Goal: Task Accomplishment & Management: Manage account settings

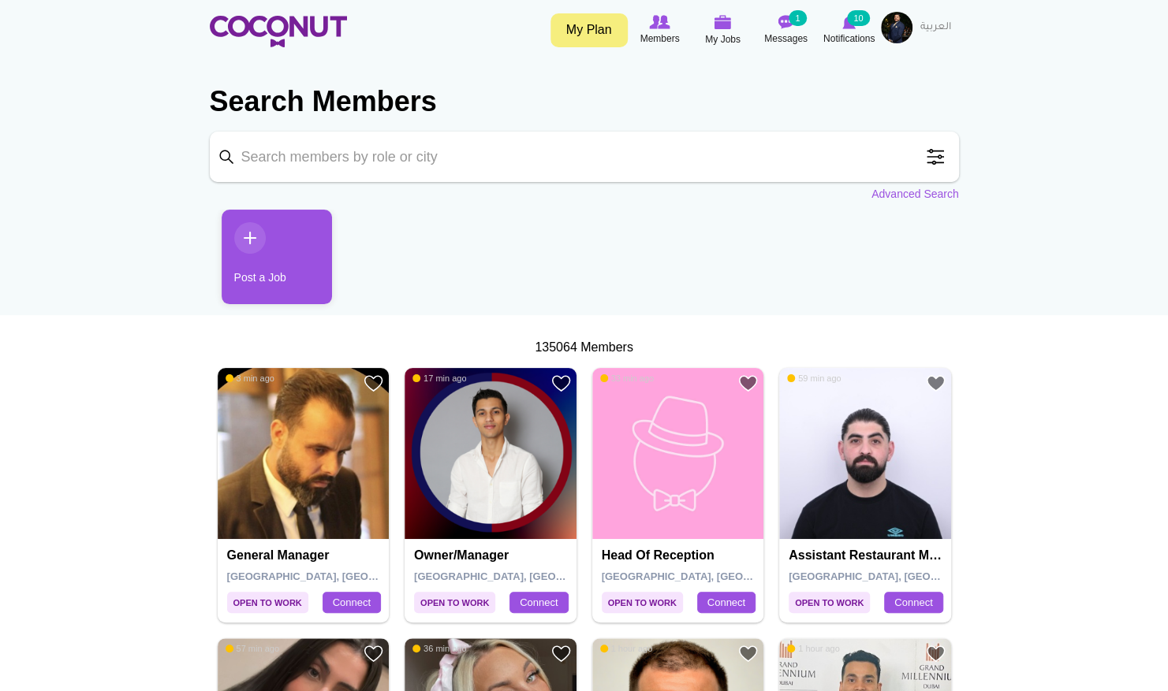
click at [934, 165] on span at bounding box center [935, 157] width 32 height 32
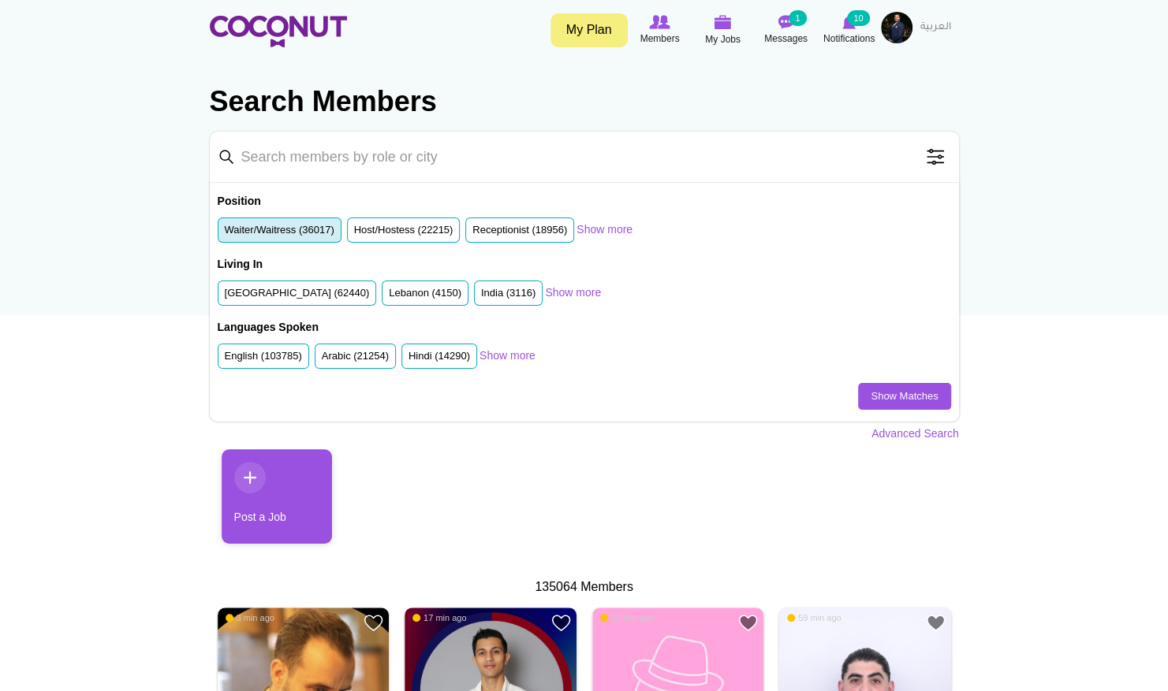
click at [300, 234] on label "Waiter/Waitress (36017)" at bounding box center [280, 230] width 110 height 15
click at [225, 233] on input "Waiter/Waitress (36017)" at bounding box center [225, 233] width 0 height 0
click at [311, 291] on label "United Arab Emirates (62440)" at bounding box center [297, 293] width 145 height 15
click at [225, 296] on input "United Arab Emirates (62440)" at bounding box center [225, 296] width 0 height 0
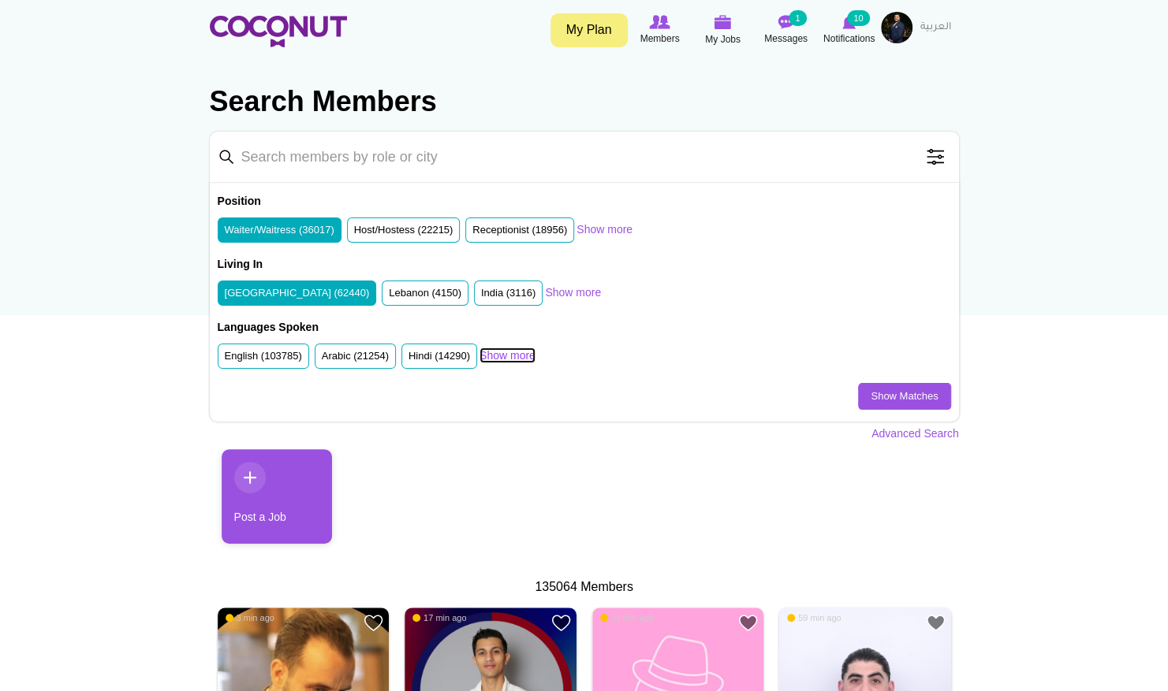
click at [505, 349] on link "Show more" at bounding box center [507, 356] width 56 height 16
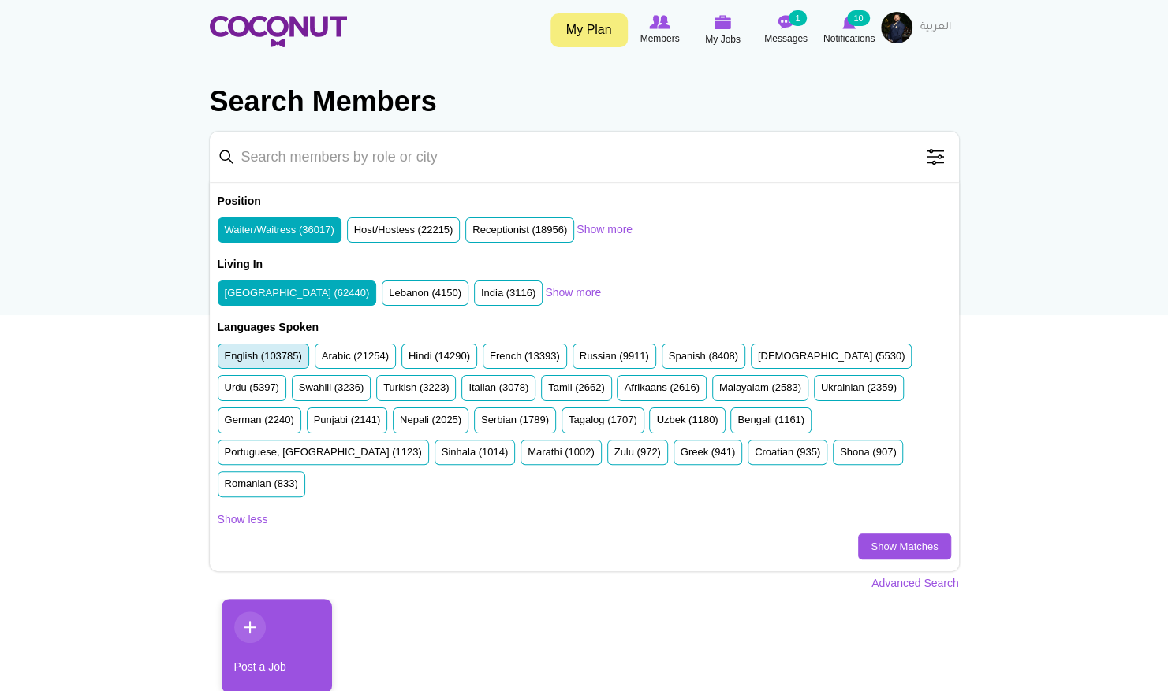
click at [273, 358] on label "English (103785)" at bounding box center [263, 356] width 77 height 15
click at [225, 359] on input "English (103785)" at bounding box center [225, 359] width 0 height 0
click at [495, 363] on li "French (13393)" at bounding box center [524, 357] width 84 height 26
click at [516, 362] on label "French (13393)" at bounding box center [525, 356] width 70 height 15
click at [490, 359] on input "French (13393)" at bounding box center [490, 359] width 0 height 0
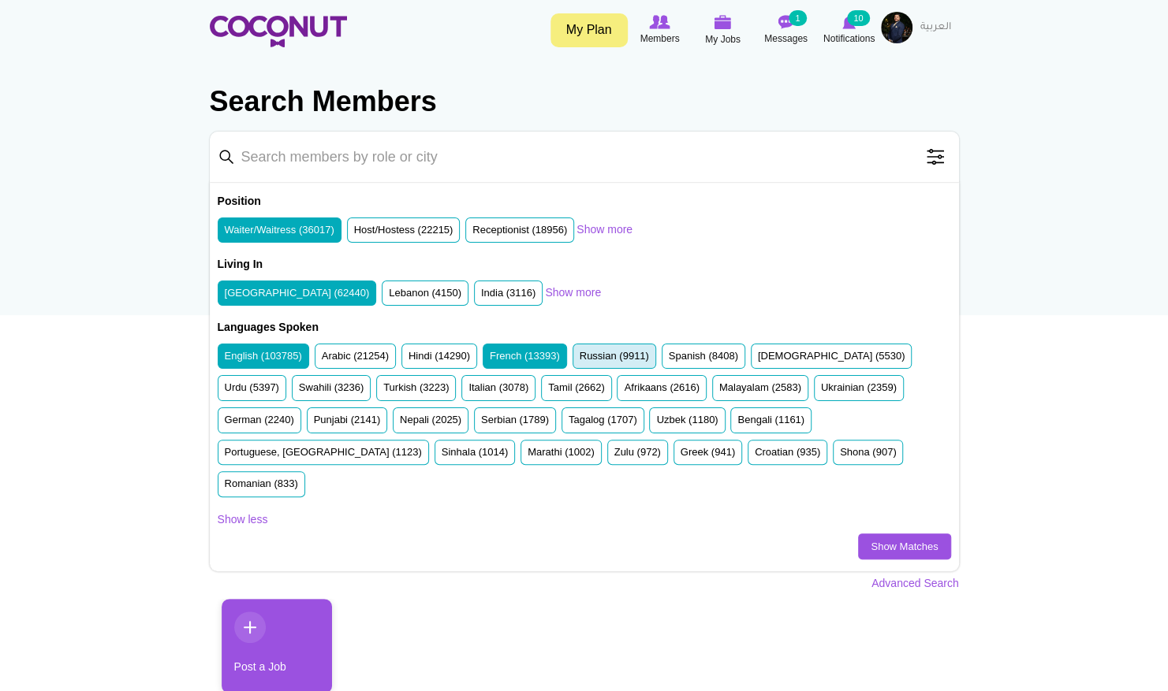
click at [587, 354] on label "Russian (9911)" at bounding box center [613, 356] width 69 height 15
click at [579, 359] on input "Russian (9911)" at bounding box center [579, 359] width 0 height 0
click at [686, 352] on label "Spanish (8408)" at bounding box center [703, 356] width 69 height 15
click at [669, 359] on input "Spanish (8408)" at bounding box center [669, 359] width 0 height 0
click at [821, 381] on label "Ukrainian (2359)" at bounding box center [859, 388] width 76 height 15
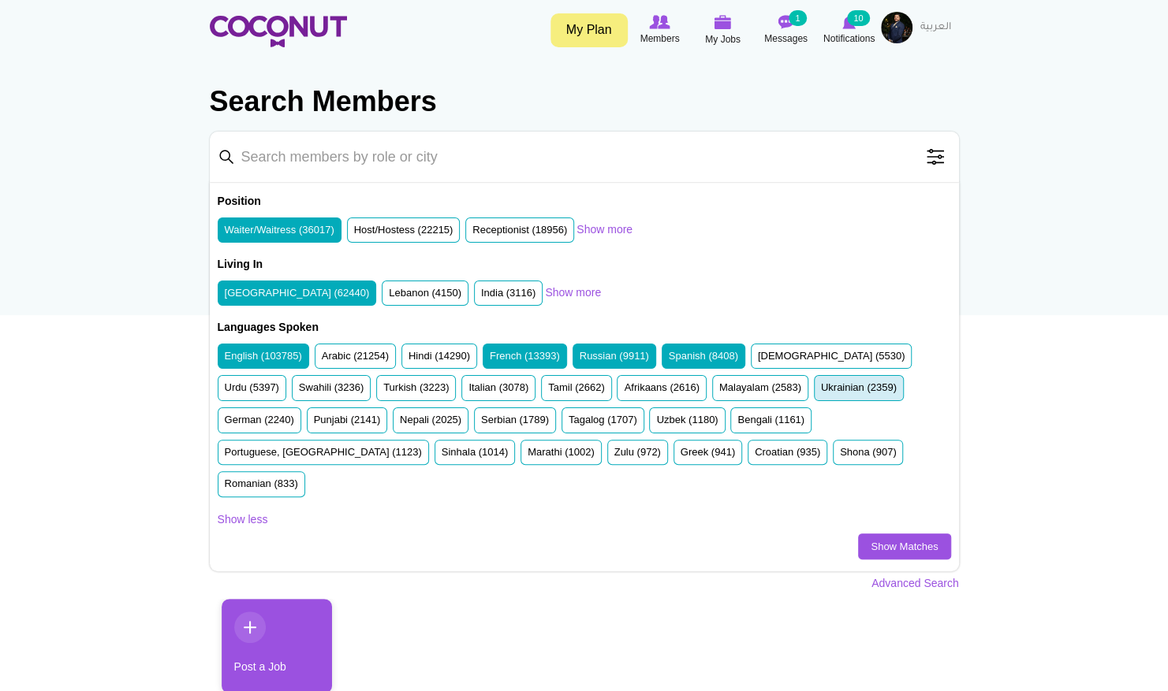
click at [821, 391] on input "Ukrainian (2359)" at bounding box center [821, 391] width 0 height 0
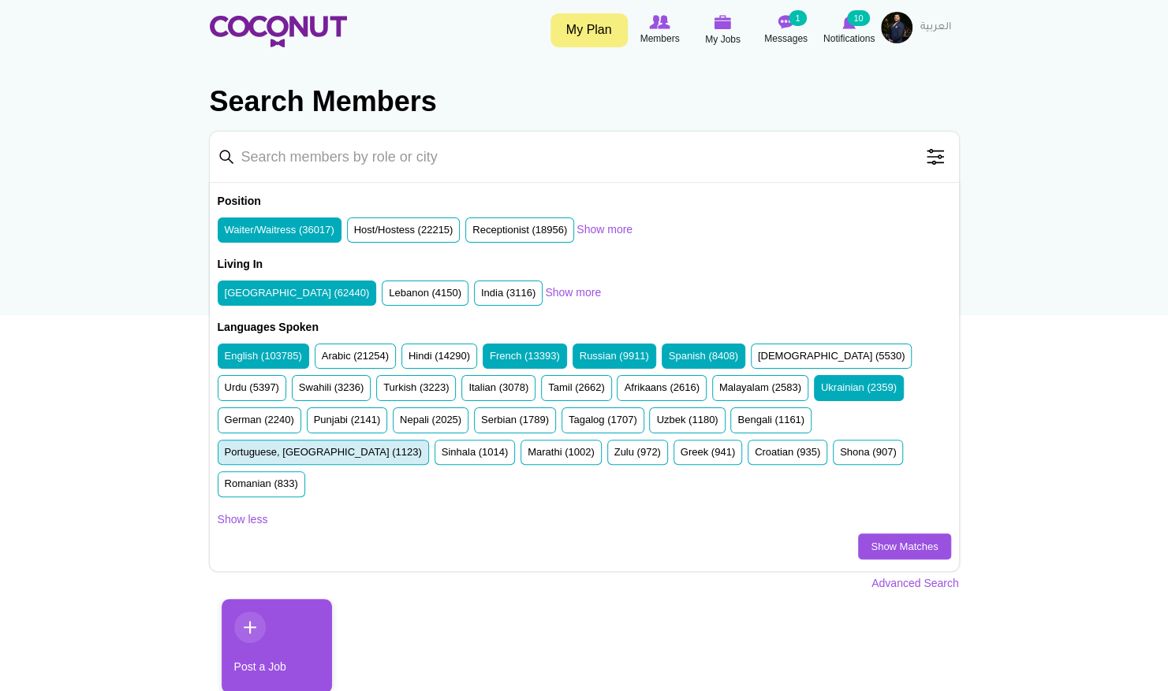
click at [422, 445] on label "Portuguese, Brazil (1123)" at bounding box center [323, 452] width 197 height 15
click at [225, 456] on input "Portuguese, Brazil (1123)" at bounding box center [225, 456] width 0 height 0
click at [298, 477] on label "Romanian (833)" at bounding box center [261, 484] width 73 height 15
click at [225, 487] on input "Romanian (833)" at bounding box center [225, 487] width 0 height 0
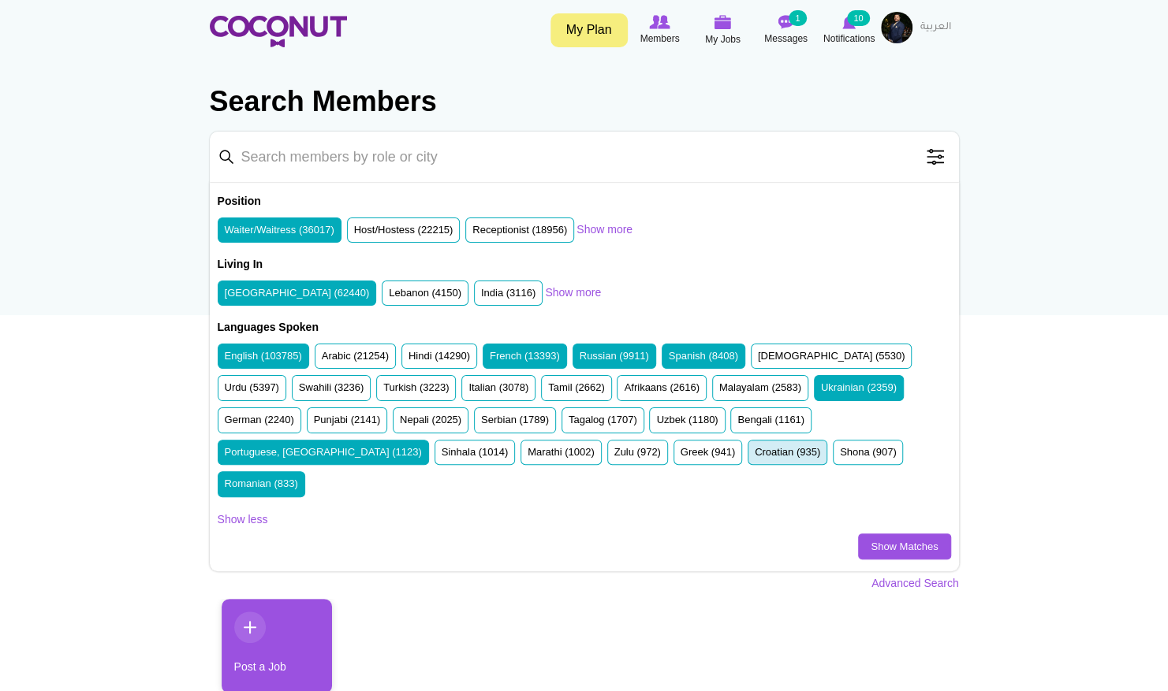
click at [754, 456] on label "Croatian (935)" at bounding box center [786, 452] width 65 height 15
click at [754, 456] on input "Croatian (935)" at bounding box center [754, 456] width 0 height 0
click at [680, 445] on label "Greek (941)" at bounding box center [707, 452] width 54 height 15
click at [680, 456] on input "Greek (941)" at bounding box center [680, 456] width 0 height 0
click at [873, 534] on link "Show Matches" at bounding box center [904, 547] width 92 height 27
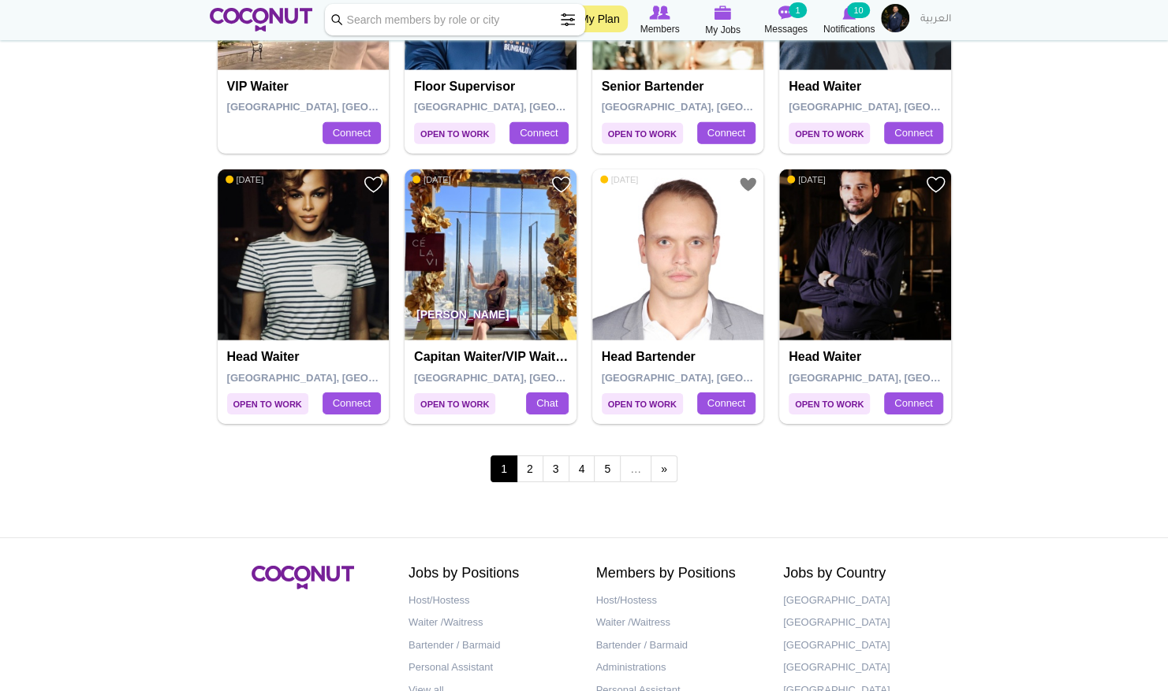
scroll to position [2674, 0]
click at [333, 271] on img at bounding box center [304, 255] width 172 height 172
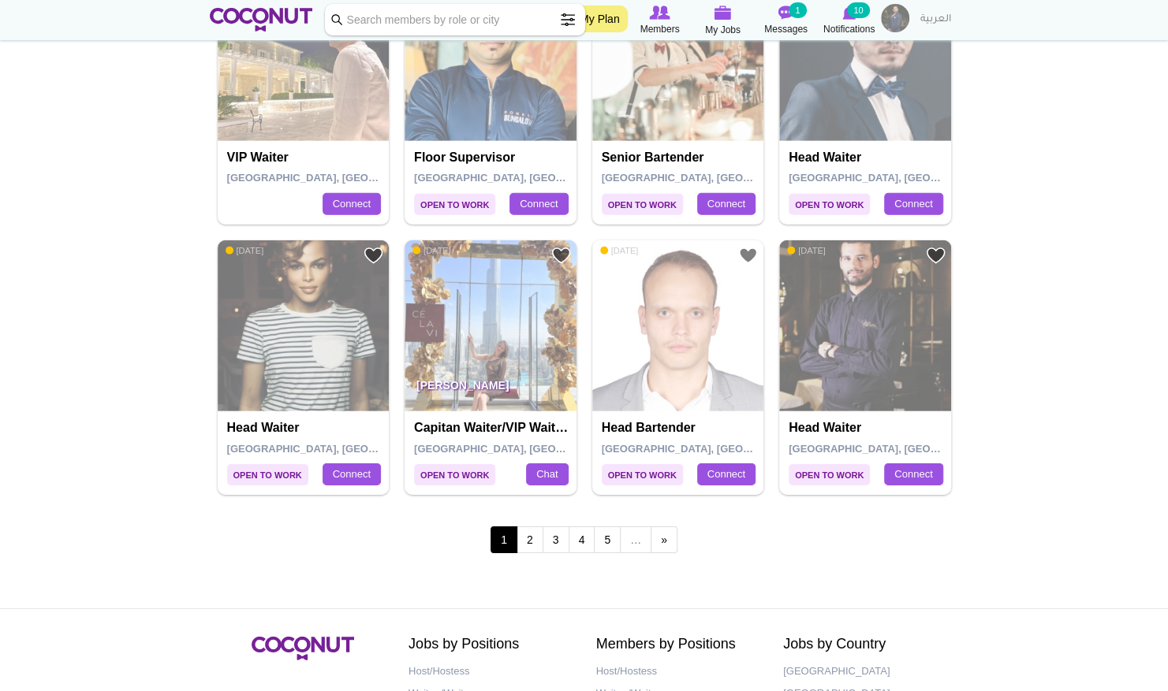
scroll to position [2674, 0]
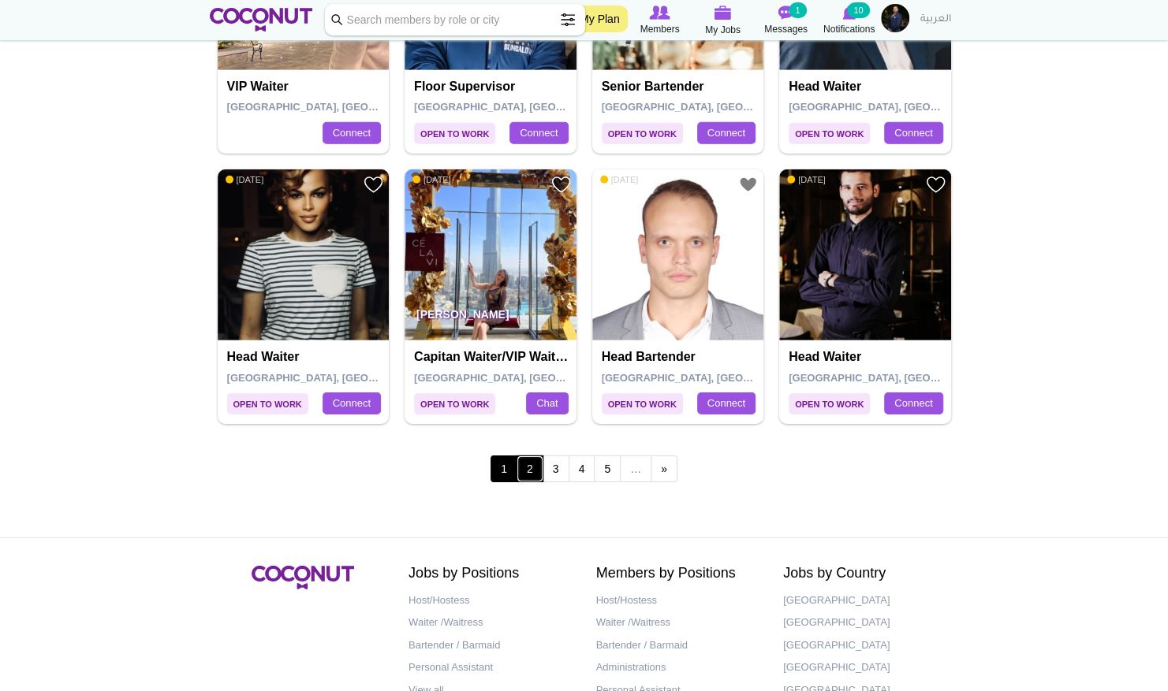
click at [534, 460] on link "2" at bounding box center [529, 469] width 27 height 27
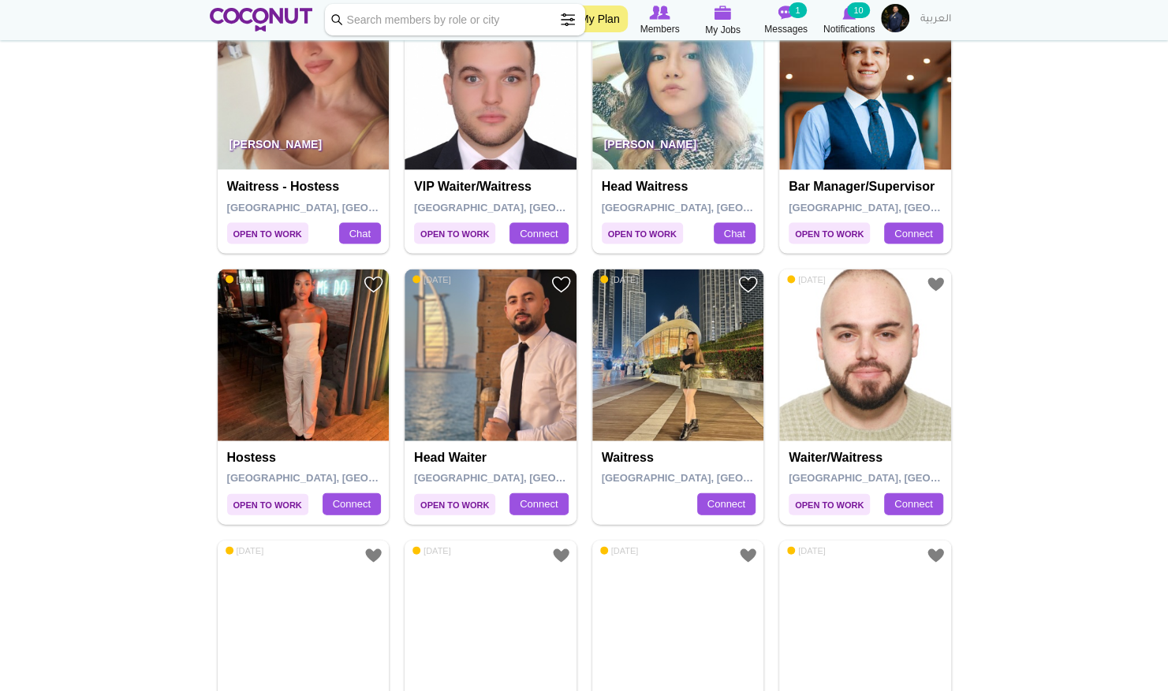
scroll to position [1762, 0]
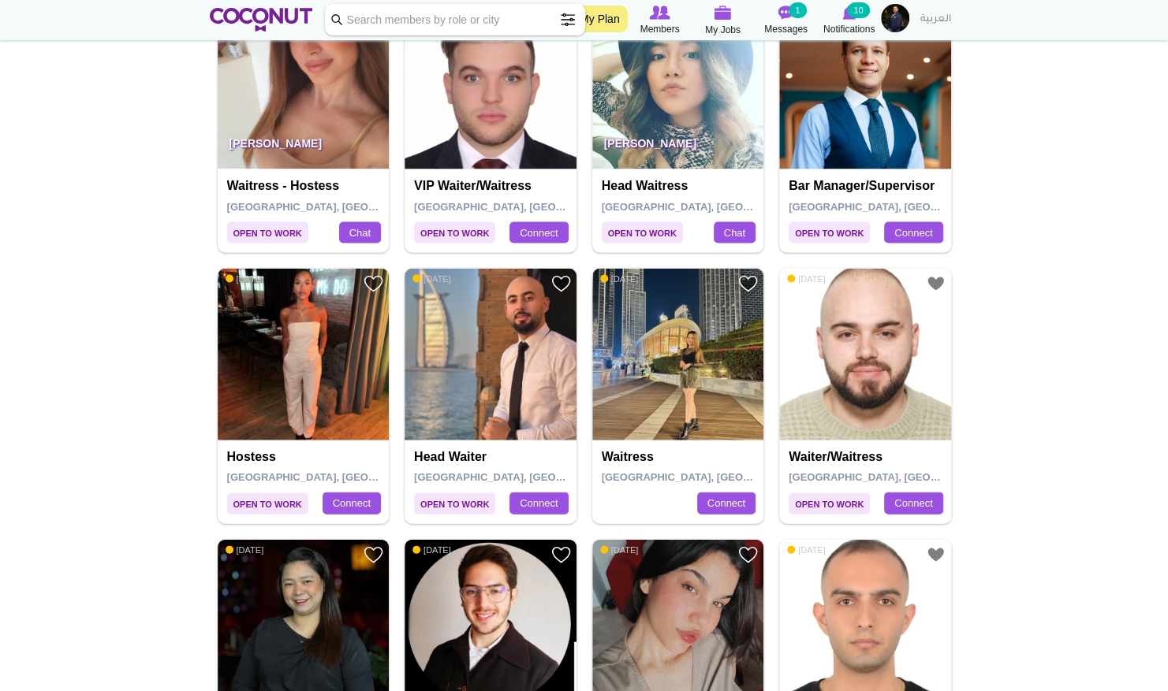
click at [896, 25] on img at bounding box center [895, 18] width 28 height 28
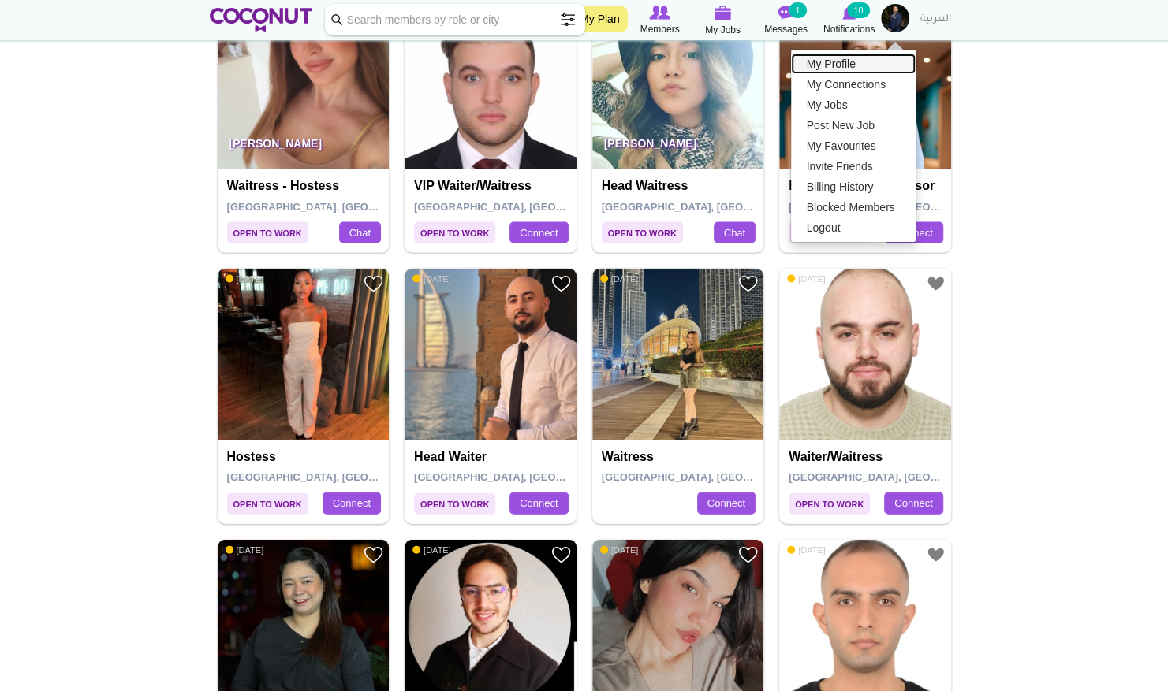
click at [860, 71] on link "My Profile" at bounding box center [853, 64] width 125 height 20
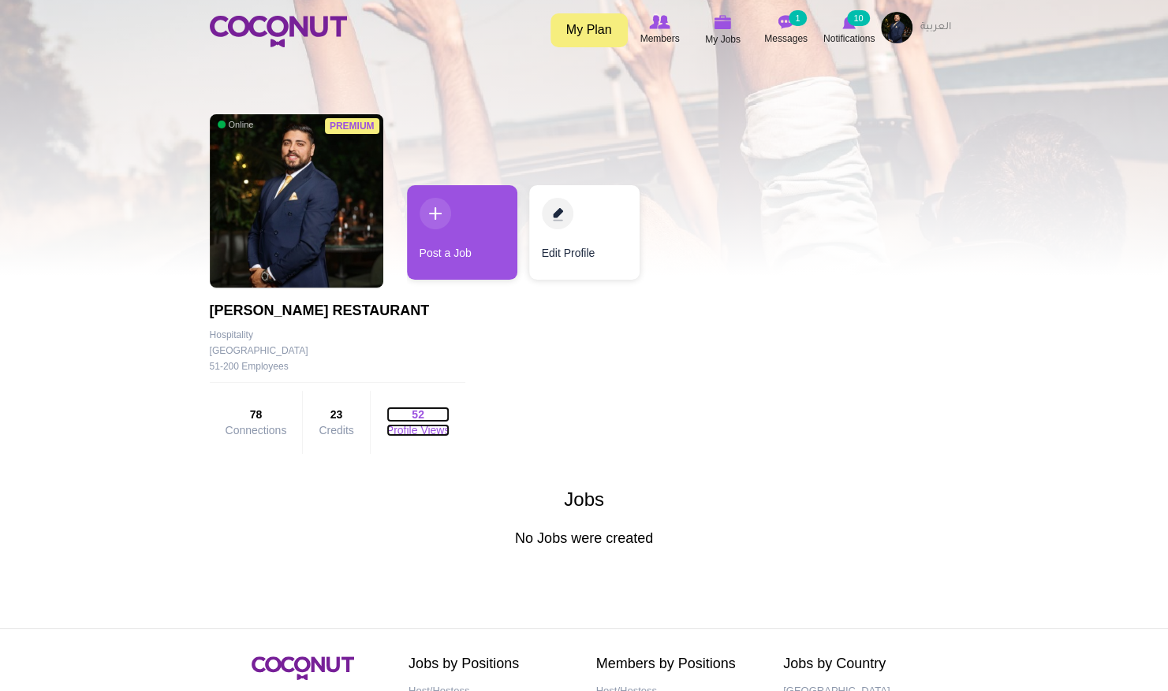
click at [422, 419] on strong "52" at bounding box center [418, 415] width 64 height 16
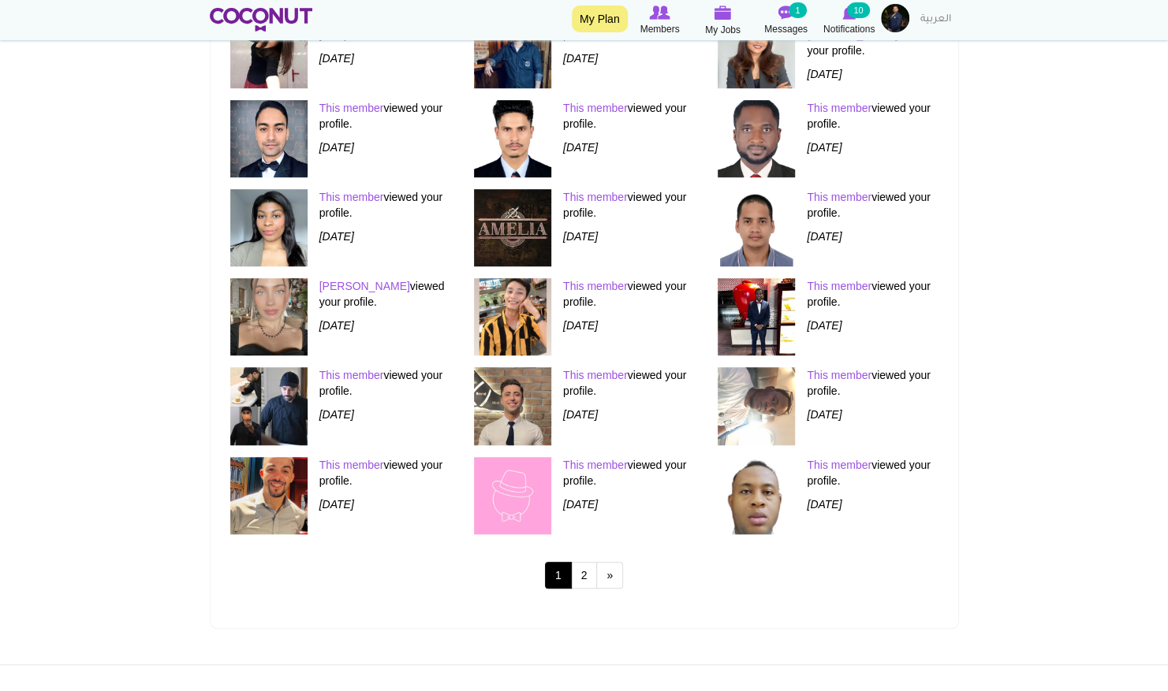
scroll to position [592, 0]
click at [583, 574] on link "2" at bounding box center [584, 576] width 27 height 27
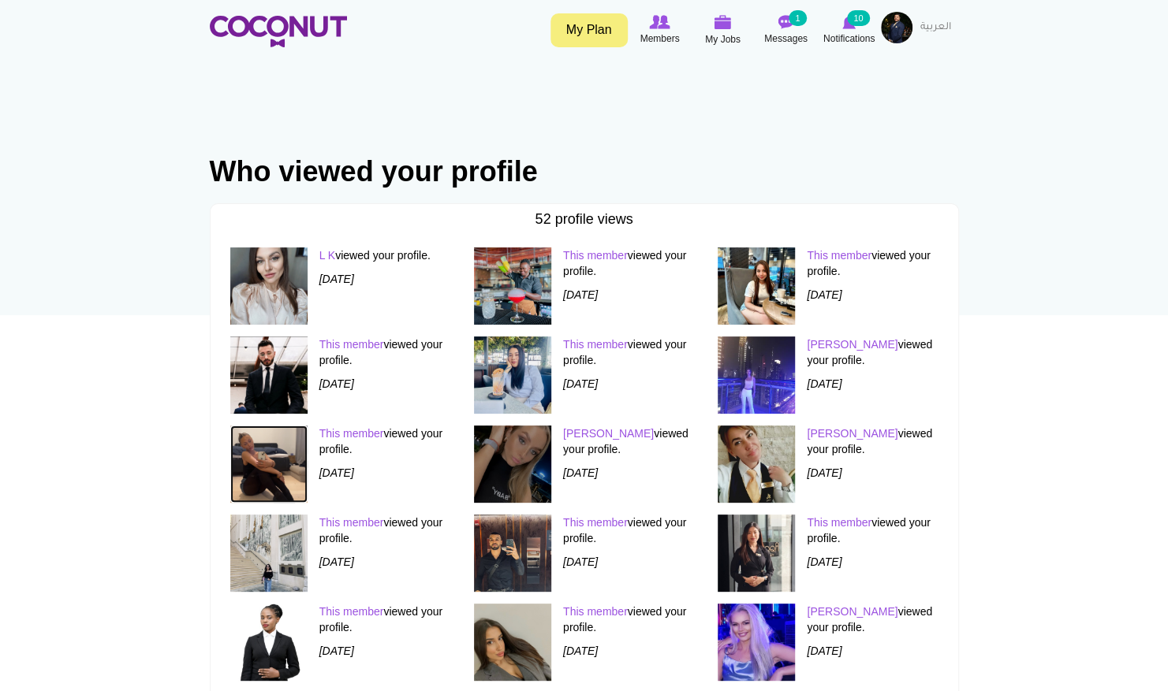
click at [270, 458] on img at bounding box center [268, 464] width 77 height 77
click at [902, 24] on img at bounding box center [897, 28] width 32 height 32
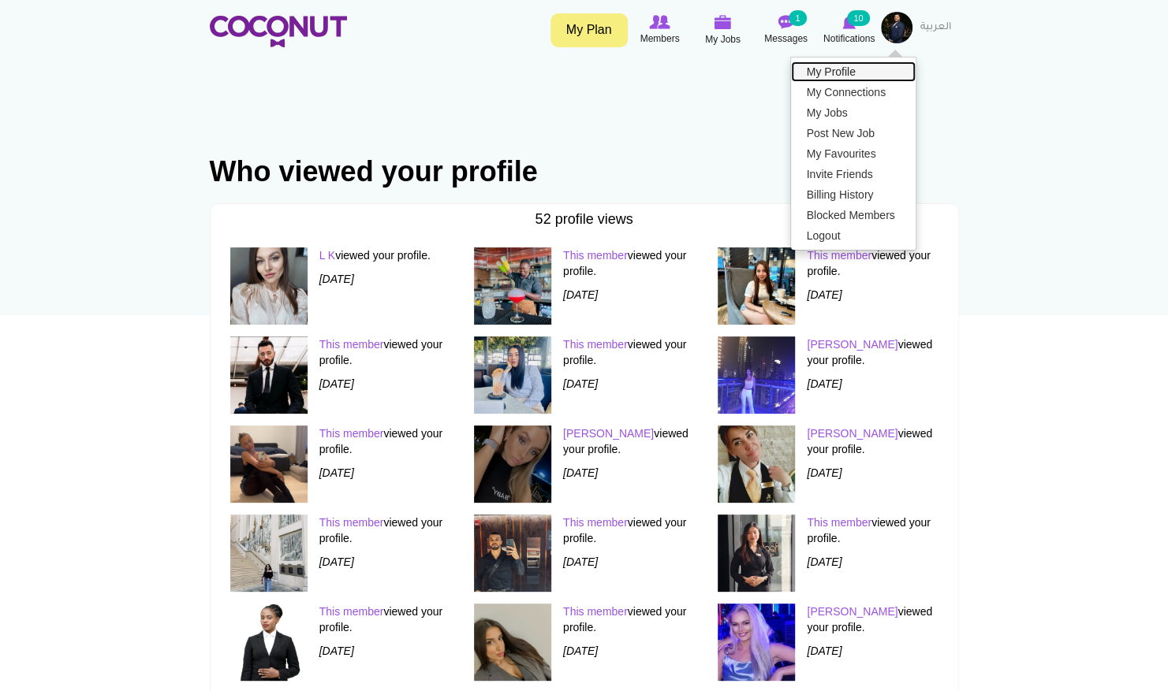
click at [855, 69] on link "My Profile" at bounding box center [853, 71] width 125 height 20
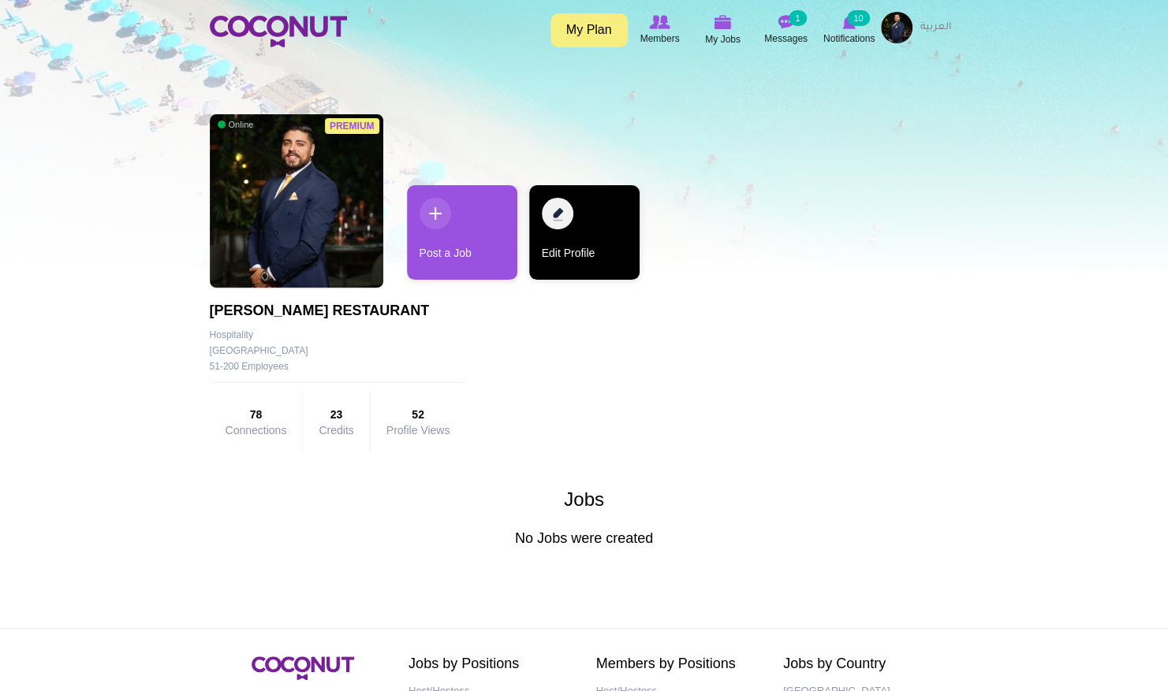
click at [575, 279] on link "Edit Profile" at bounding box center [584, 232] width 110 height 95
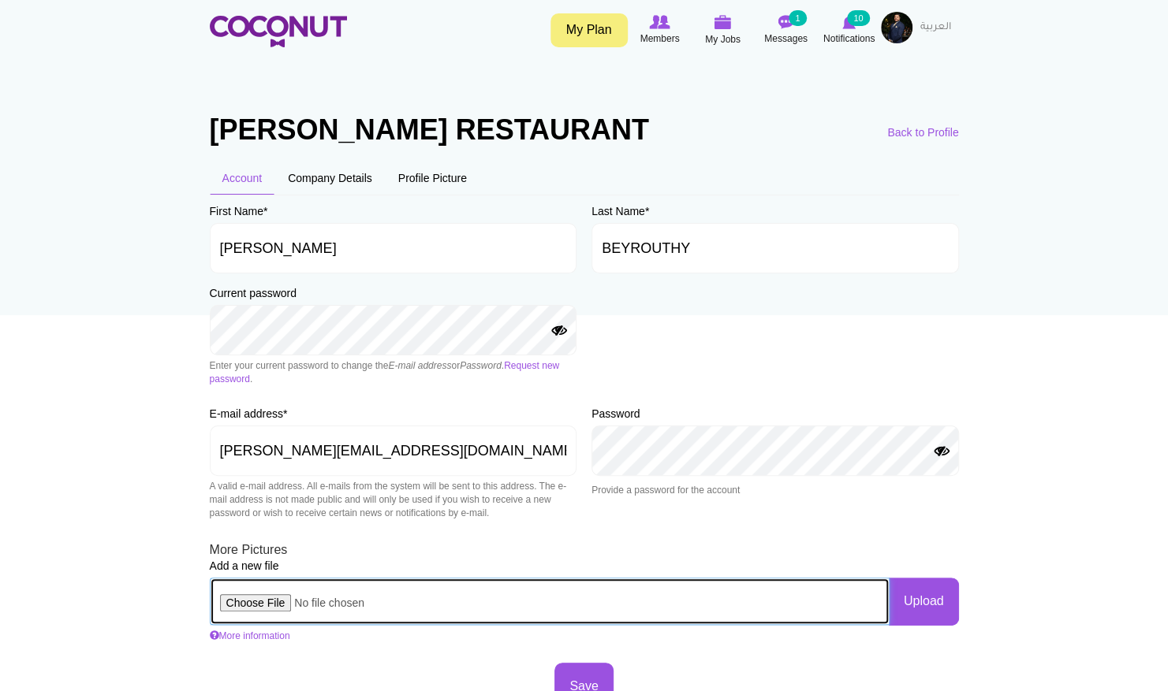
click at [270, 598] on input "file" at bounding box center [550, 601] width 680 height 47
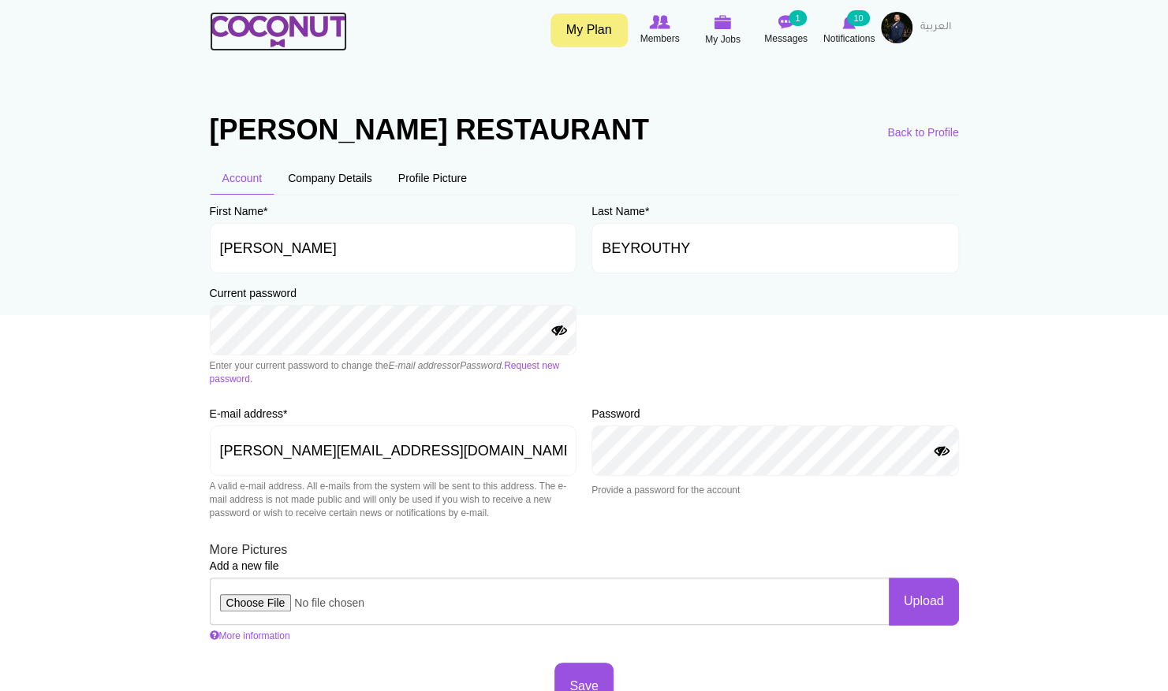
click at [310, 32] on img at bounding box center [278, 32] width 137 height 32
